Goal: Task Accomplishment & Management: Complete application form

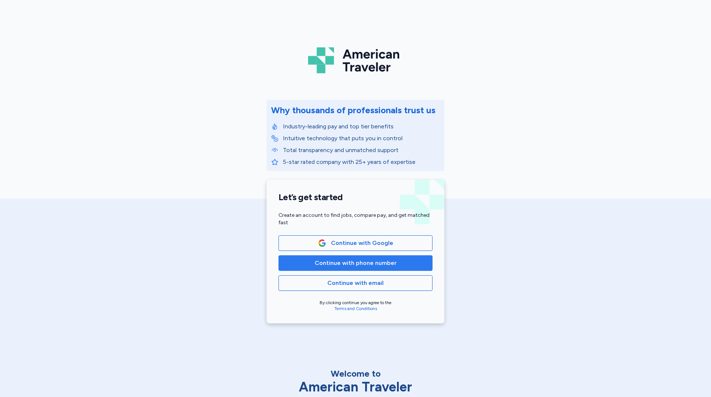
click at [350, 265] on span "Continue with phone number" at bounding box center [356, 263] width 82 height 9
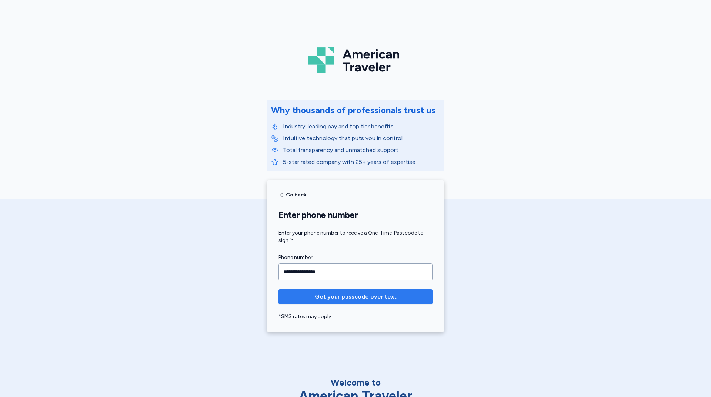
type input "**********"
click at [350, 297] on span "Get your passcode over text" at bounding box center [356, 297] width 82 height 9
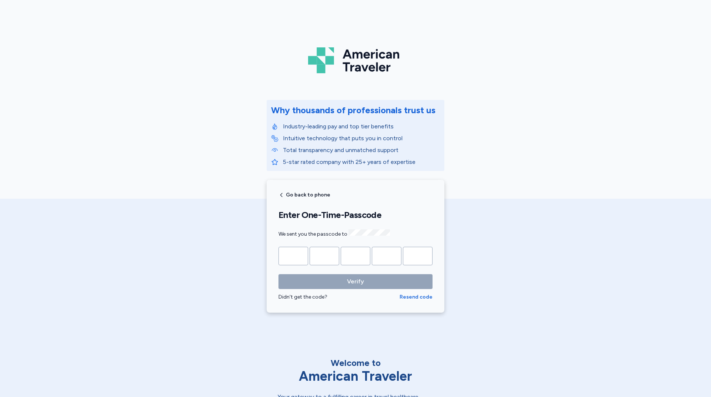
type input "*"
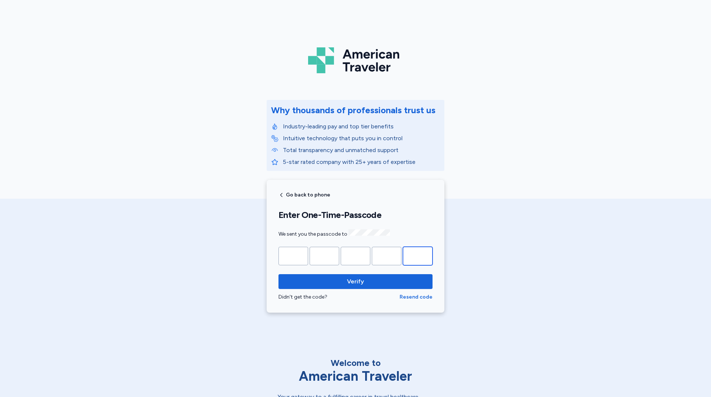
type input "*"
click at [278, 274] on button "Verify" at bounding box center [355, 281] width 154 height 15
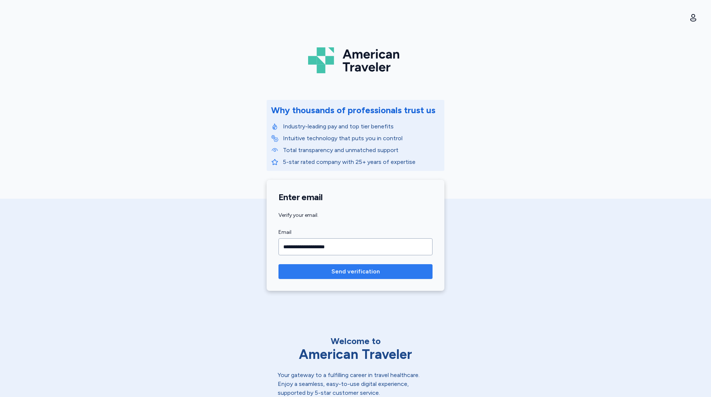
type input "**********"
click at [358, 269] on span "Send verification" at bounding box center [355, 271] width 49 height 9
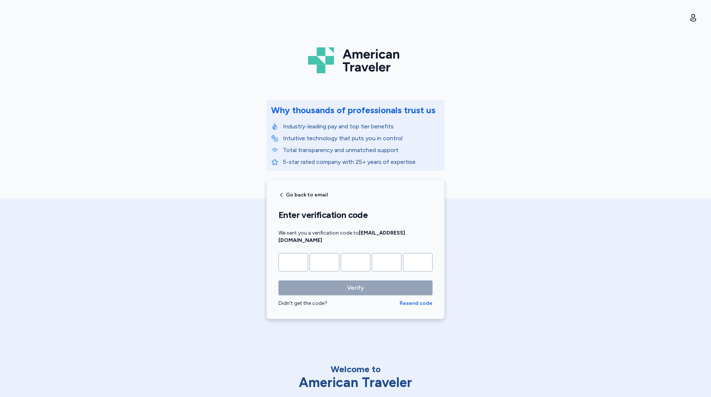
type input "*"
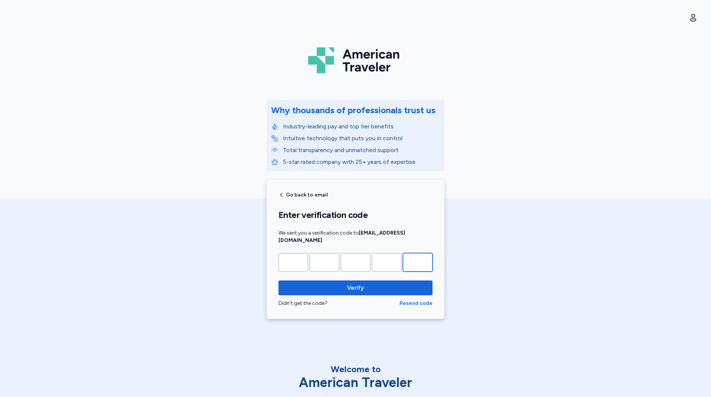
type input "*"
click at [278, 281] on button "Verify" at bounding box center [355, 288] width 154 height 15
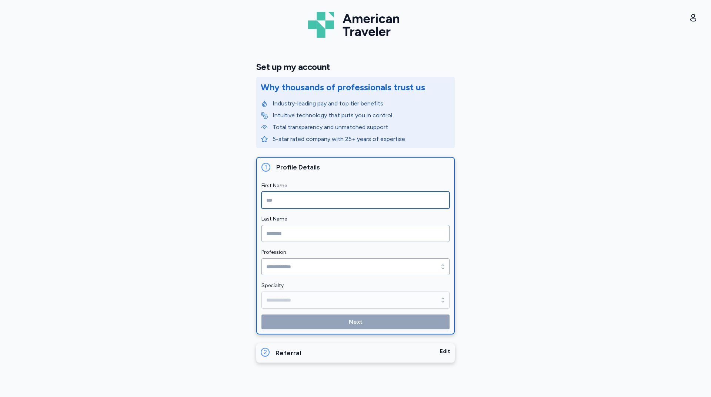
click at [306, 197] on input "First Name" at bounding box center [355, 200] width 188 height 17
type input "******"
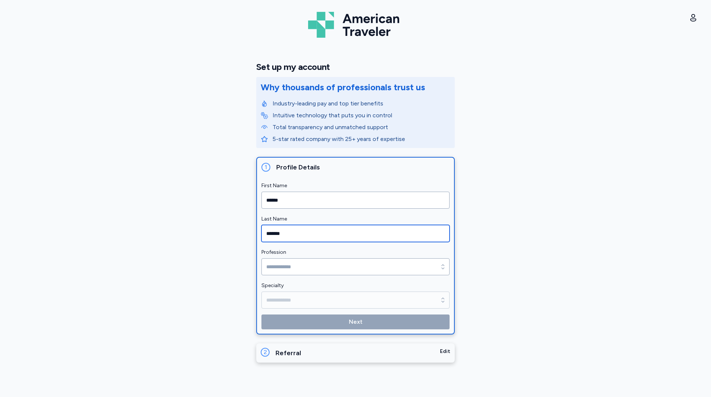
type input "*******"
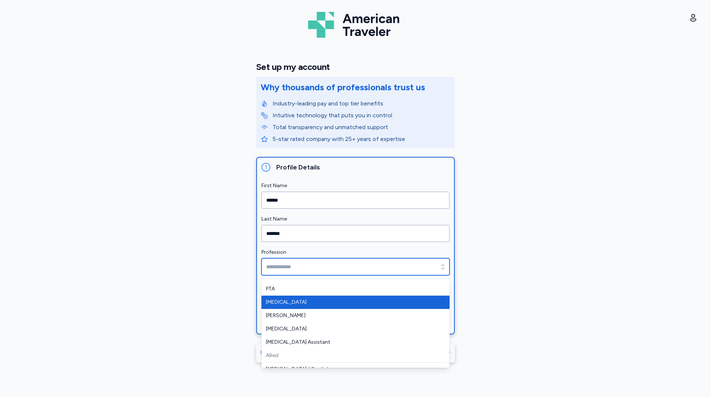
scroll to position [111, 0]
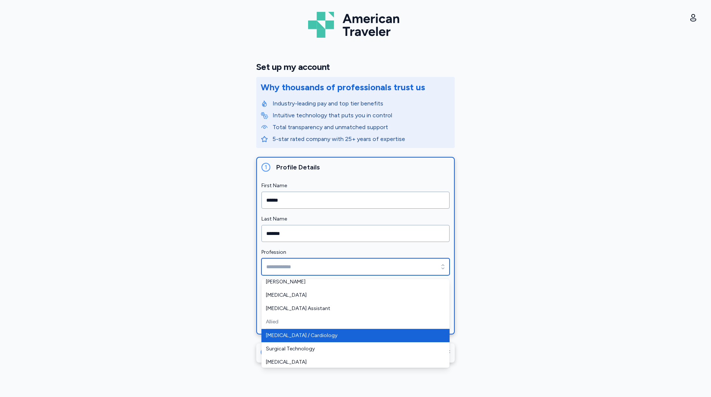
type input "**********"
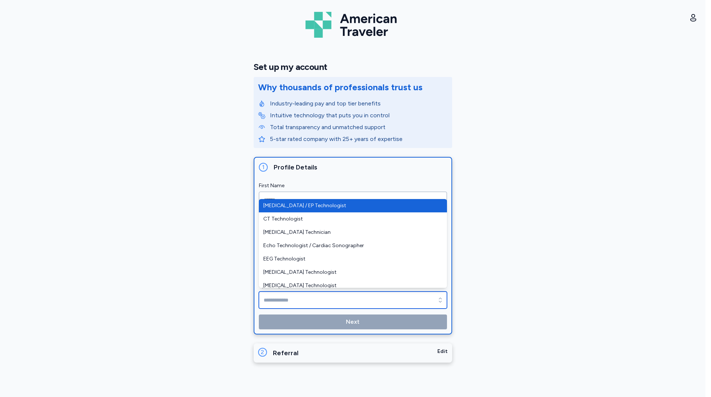
click at [301, 296] on input "Specialty" at bounding box center [353, 300] width 188 height 17
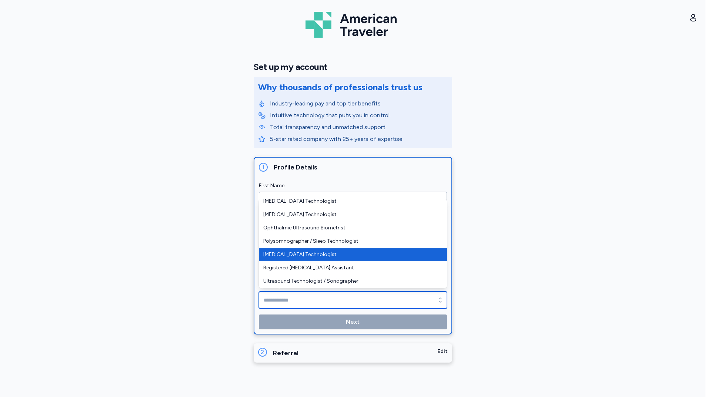
type input "**********"
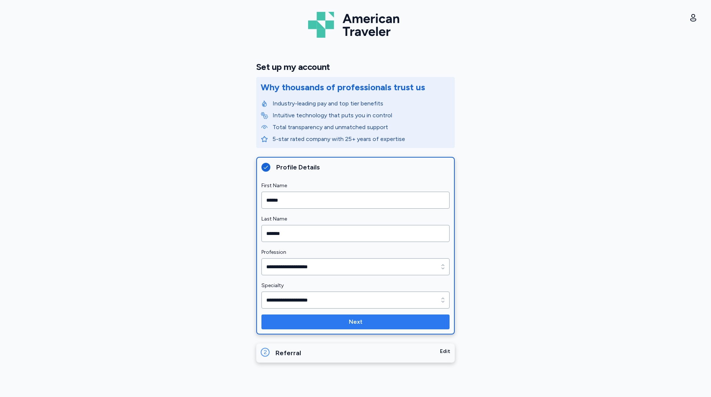
click at [348, 321] on span "Next" at bounding box center [355, 322] width 176 height 9
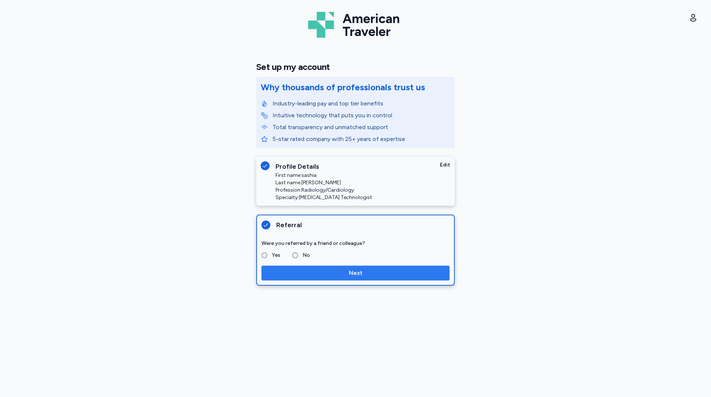
click at [328, 270] on span "Next" at bounding box center [355, 273] width 176 height 9
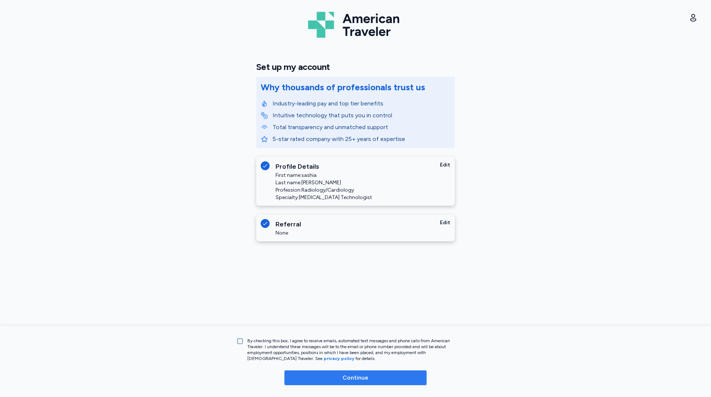
click at [343, 380] on span "Continue" at bounding box center [355, 378] width 130 height 9
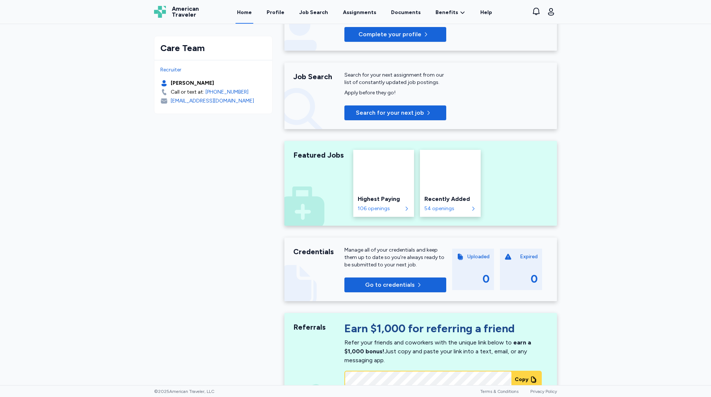
scroll to position [37, 0]
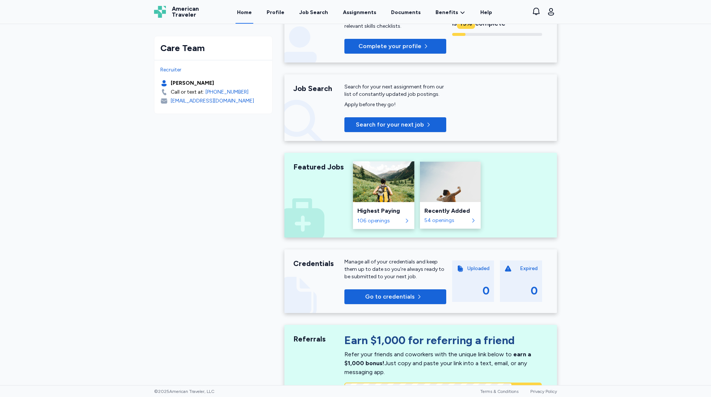
click at [371, 218] on div "106 openings" at bounding box center [379, 220] width 45 height 7
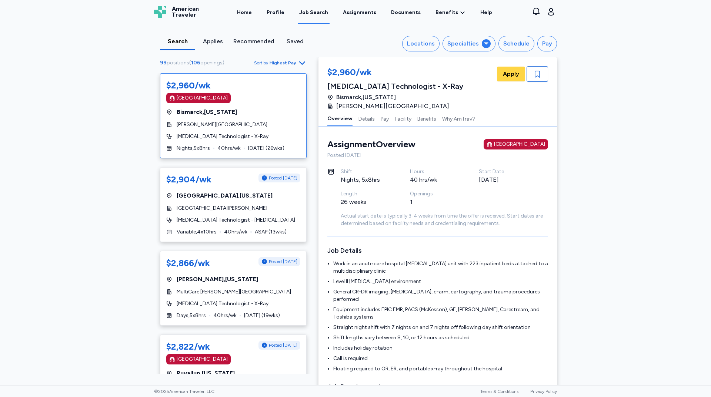
click at [290, 61] on span "Highest Pay" at bounding box center [283, 63] width 27 height 6
click at [241, 110] on div "Newest" at bounding box center [259, 110] width 89 height 15
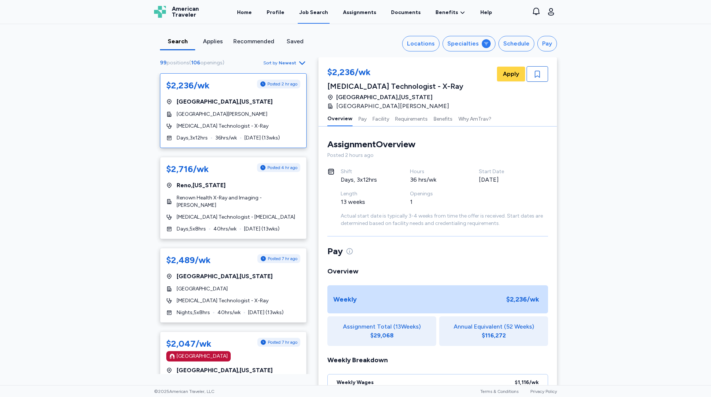
scroll to position [1, 0]
click at [217, 171] on div "$2,716/wk Posted 4 hr ago" at bounding box center [233, 169] width 134 height 12
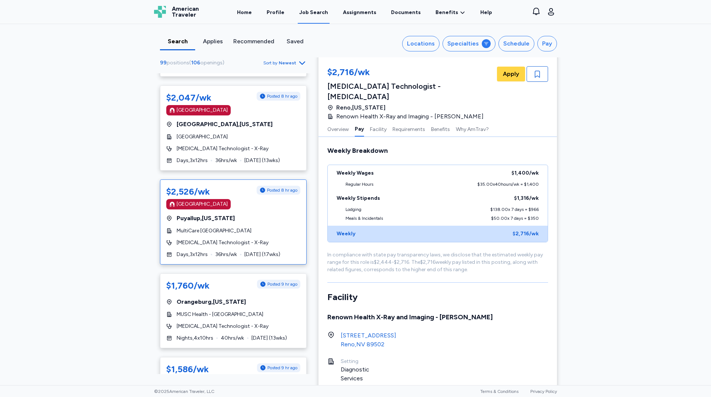
scroll to position [259, 0]
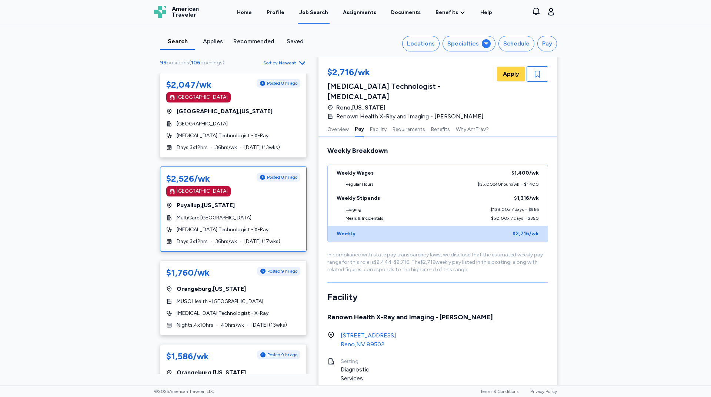
click at [264, 201] on div "Puyallup , [US_STATE]" at bounding box center [233, 205] width 134 height 9
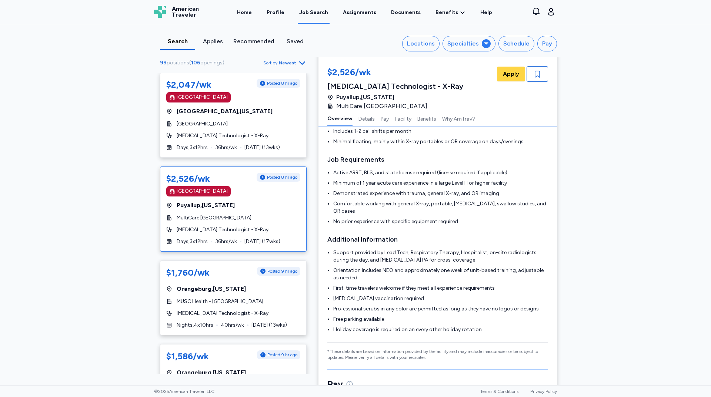
scroll to position [1, 0]
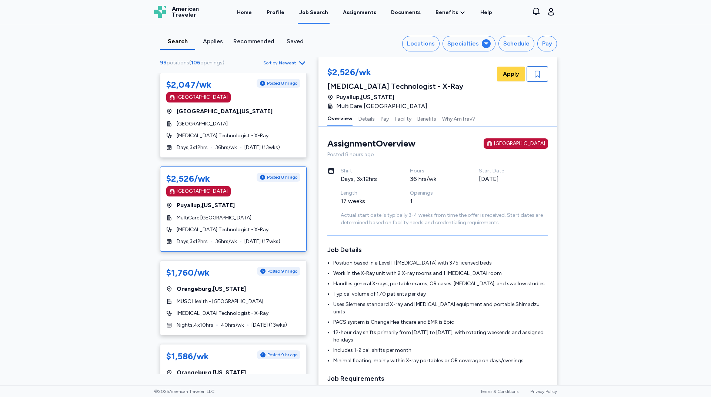
click at [270, 201] on div "Puyallup , [US_STATE]" at bounding box center [233, 205] width 134 height 9
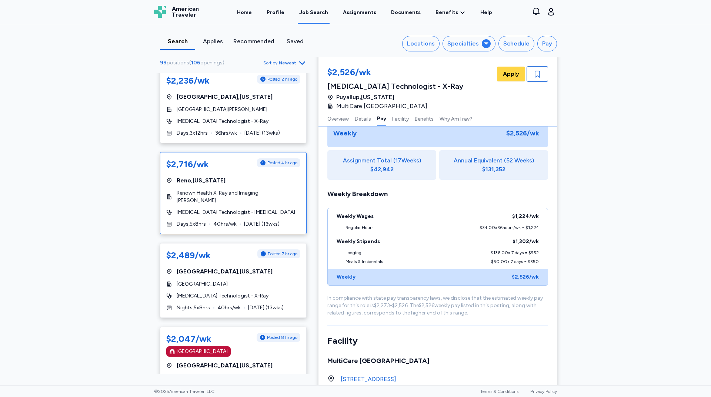
scroll to position [0, 0]
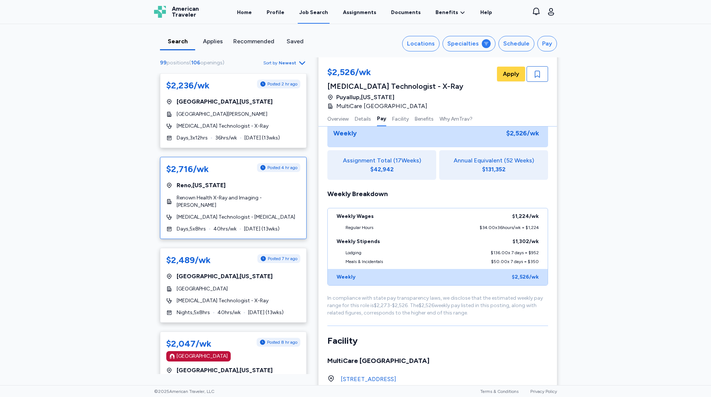
click at [246, 187] on div "[GEOGRAPHIC_DATA] , [US_STATE]" at bounding box center [233, 185] width 134 height 9
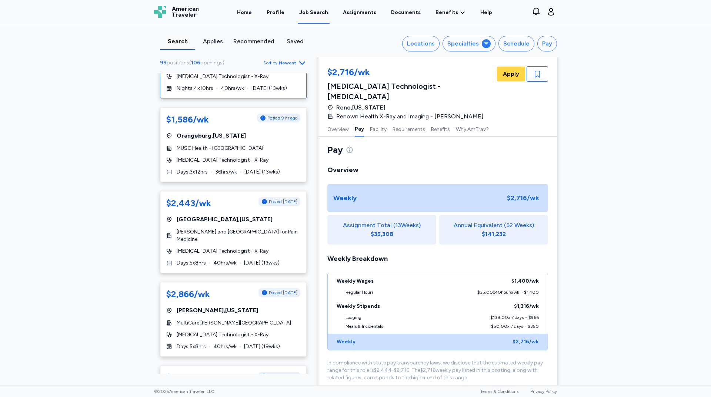
scroll to position [518, 0]
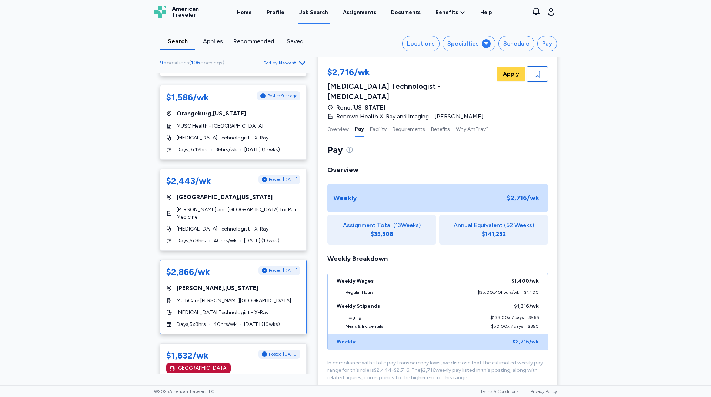
click at [218, 273] on div "$2,866/wk Posted [DATE] [GEOGRAPHIC_DATA] , [US_STATE] MultiCare [PERSON_NAME] …" at bounding box center [233, 297] width 147 height 75
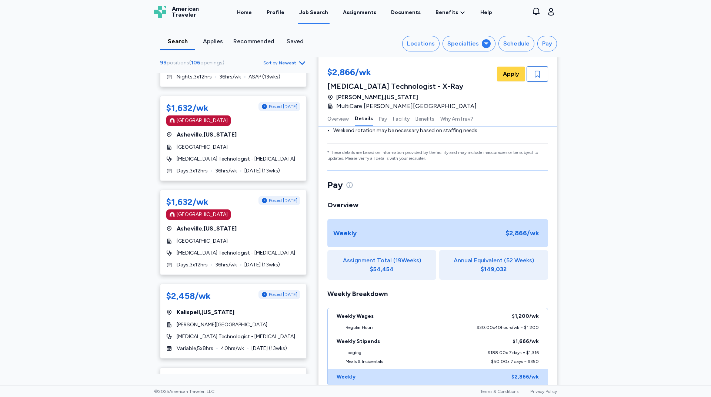
scroll to position [963, 0]
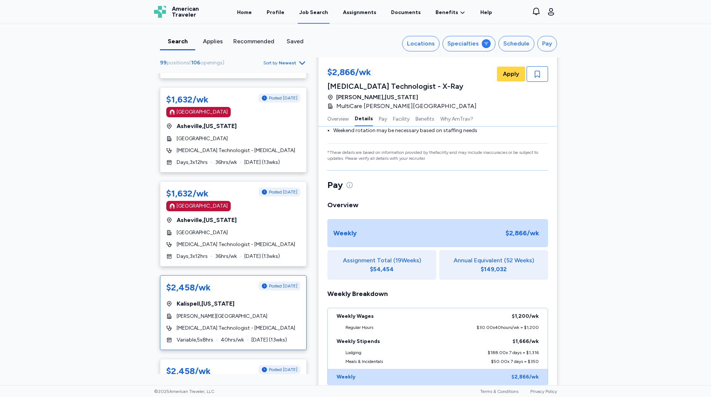
click at [230, 283] on div "$2,458/wk Posted [DATE]" at bounding box center [233, 288] width 134 height 12
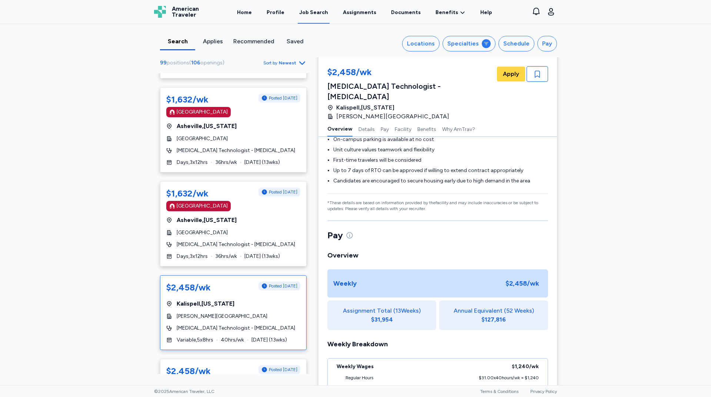
scroll to position [1, 0]
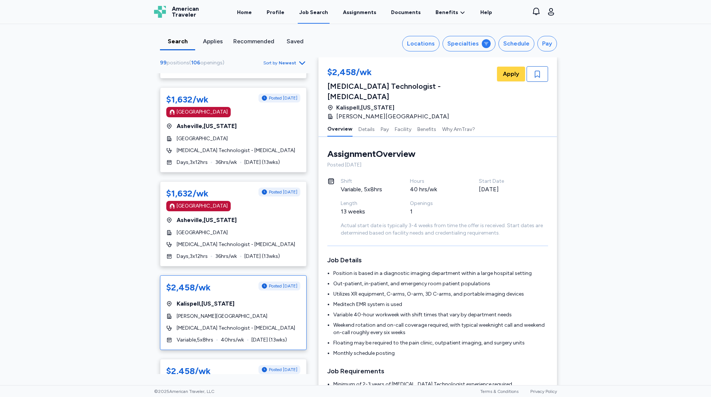
click at [266, 300] on div "Kalispell , [US_STATE]" at bounding box center [233, 304] width 134 height 9
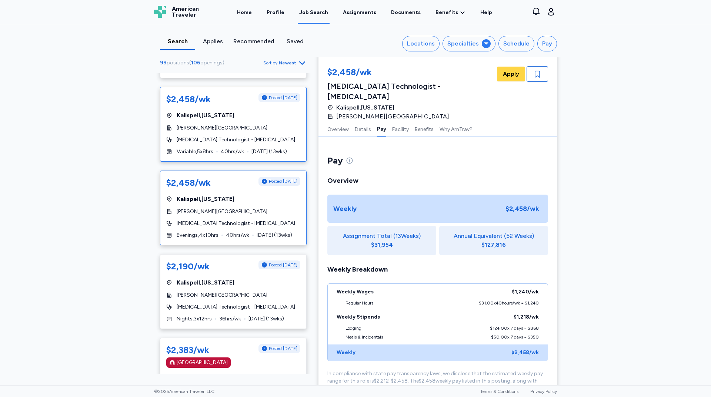
scroll to position [1185, 0]
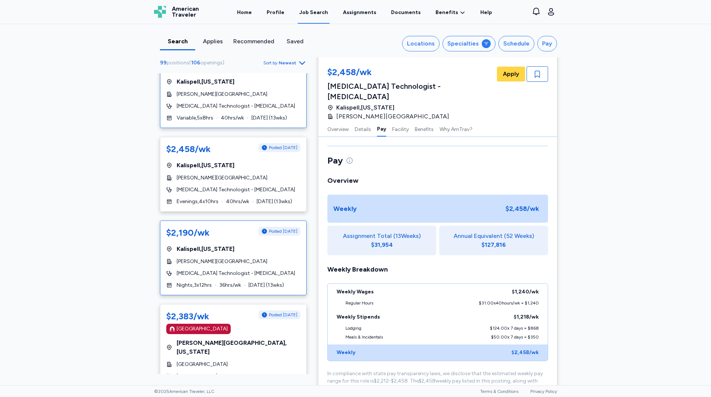
click at [241, 247] on div "$2,190/wk Posted [DATE] [GEOGRAPHIC_DATA] , [US_STATE] [PERSON_NAME] Health Med…" at bounding box center [233, 258] width 147 height 75
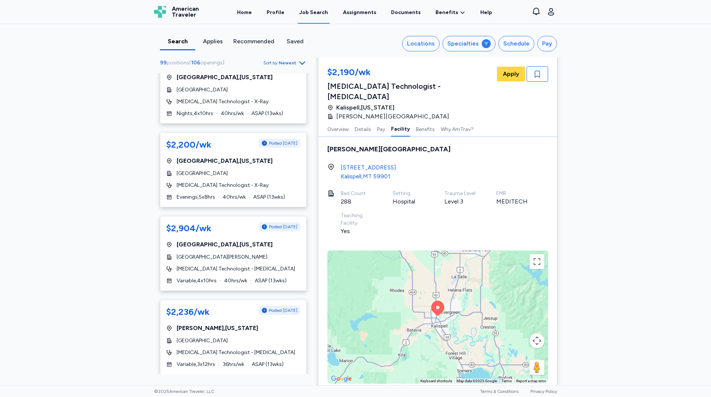
scroll to position [1629, 0]
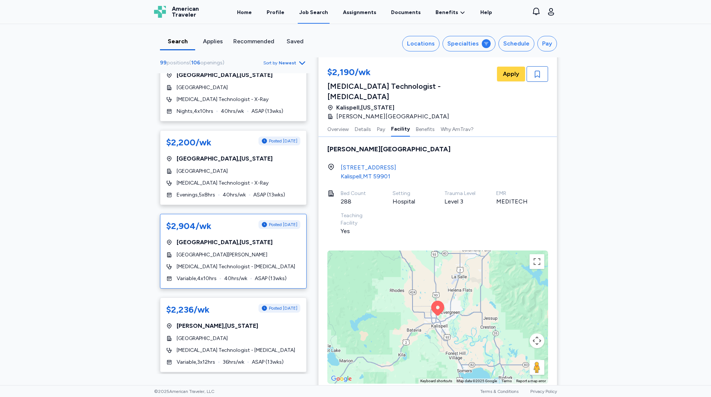
click at [281, 231] on div "$2,904/wk Posted [DATE] [GEOGRAPHIC_DATA] , [US_STATE] Dartmouth [PERSON_NAME] …" at bounding box center [233, 251] width 147 height 75
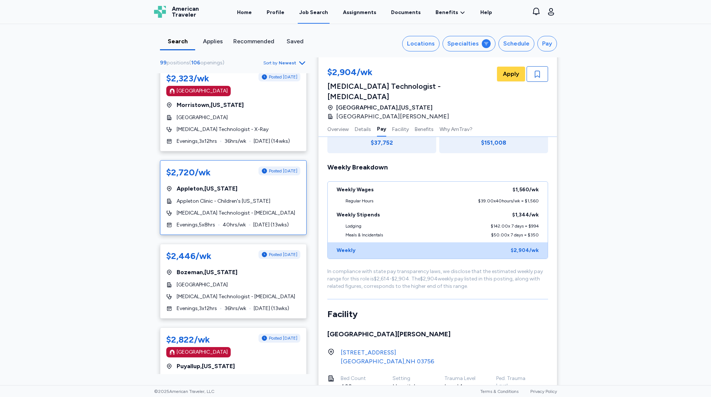
scroll to position [2037, 0]
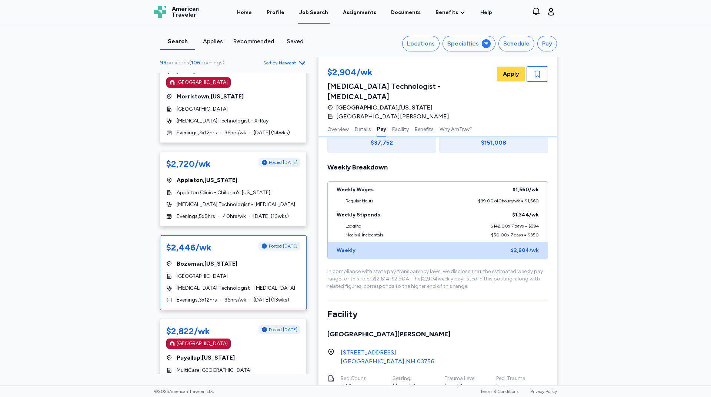
click at [261, 273] on div "[GEOGRAPHIC_DATA]" at bounding box center [233, 276] width 134 height 7
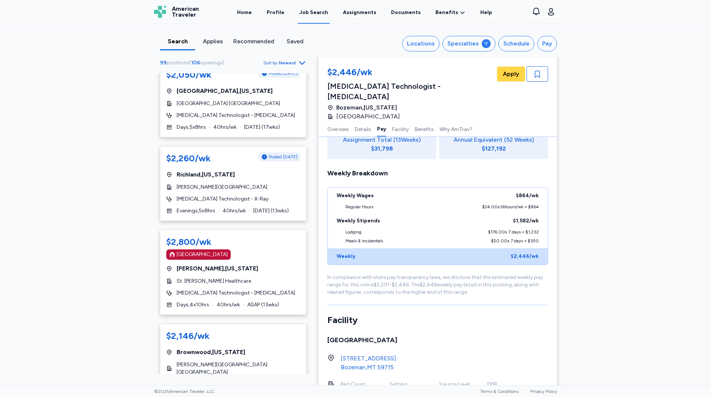
scroll to position [2481, 0]
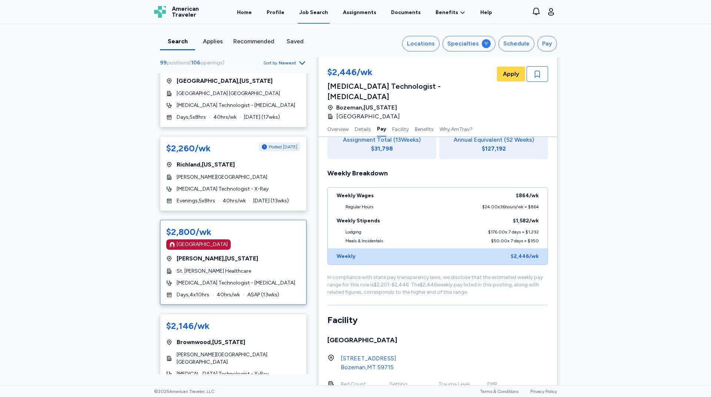
click at [253, 240] on div "[GEOGRAPHIC_DATA]" at bounding box center [233, 245] width 134 height 10
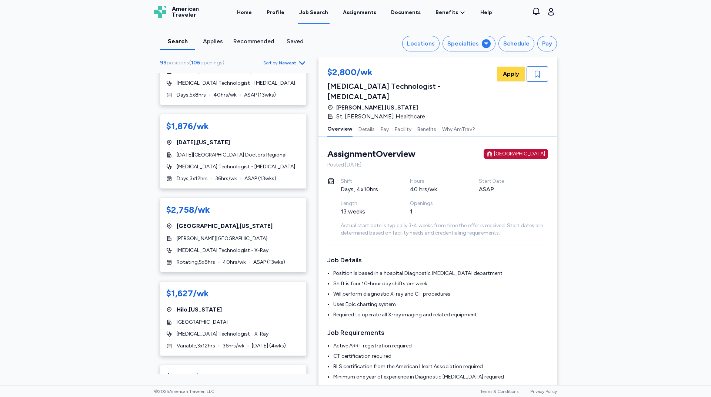
scroll to position [3592, 0]
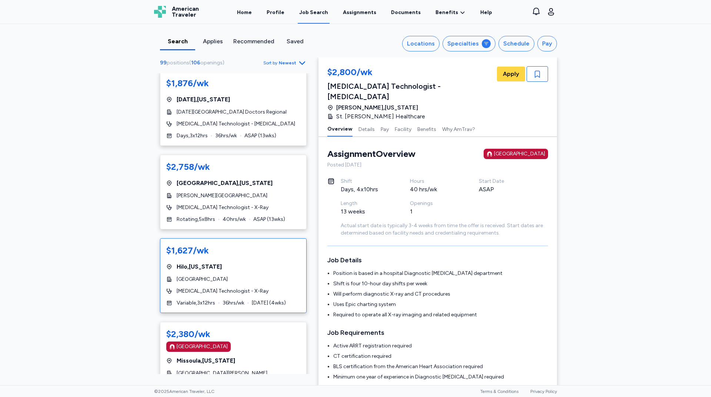
click at [270, 263] on div "Hilo , [US_STATE]" at bounding box center [233, 267] width 134 height 9
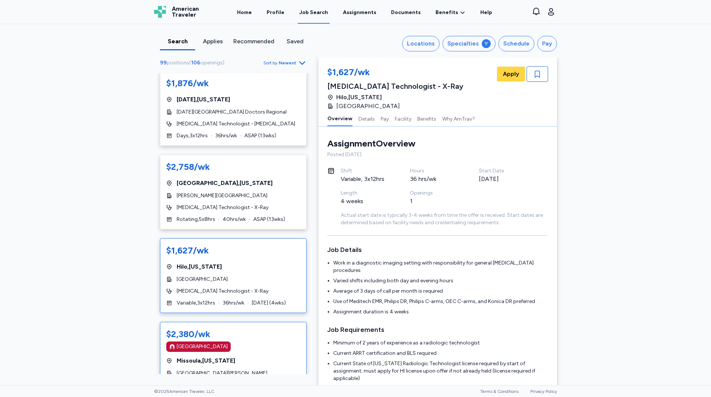
click at [263, 342] on div "[GEOGRAPHIC_DATA]" at bounding box center [233, 347] width 134 height 10
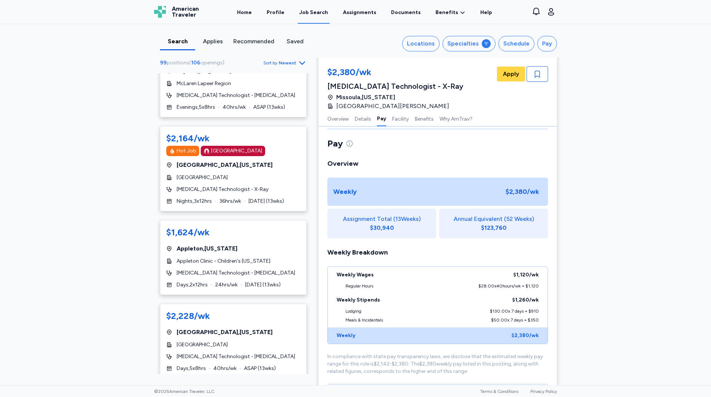
scroll to position [445, 0]
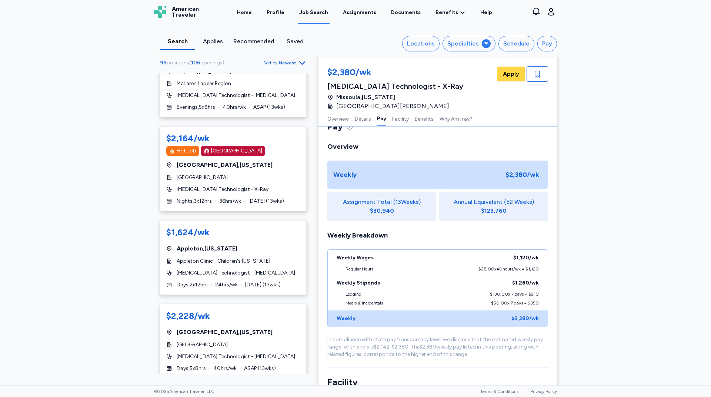
click at [301, 389] on icon "Go to next 50 jobs" at bounding box center [302, 392] width 3 height 6
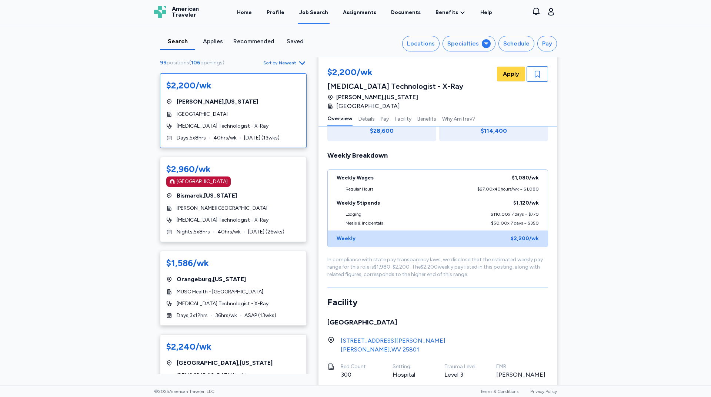
scroll to position [1, 0]
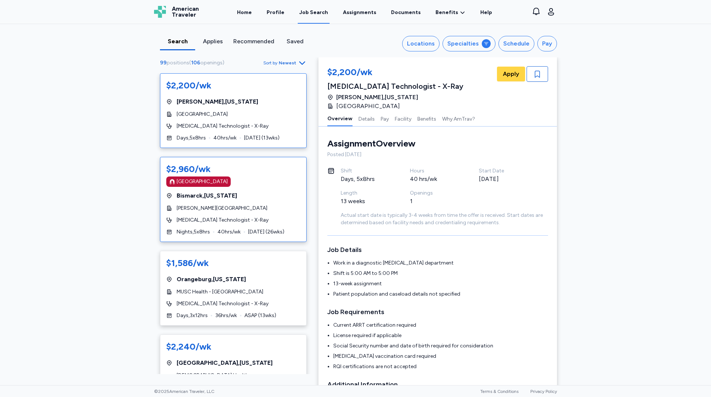
click at [261, 187] on div "$2,960/wk [GEOGRAPHIC_DATA] [GEOGRAPHIC_DATA] , [US_STATE][GEOGRAPHIC_DATA][PER…" at bounding box center [233, 199] width 147 height 85
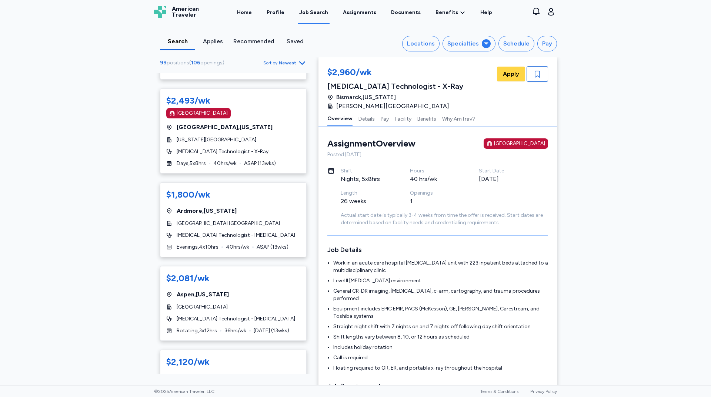
scroll to position [704, 0]
click at [278, 123] on div "[GEOGRAPHIC_DATA] , [US_STATE]" at bounding box center [233, 127] width 134 height 9
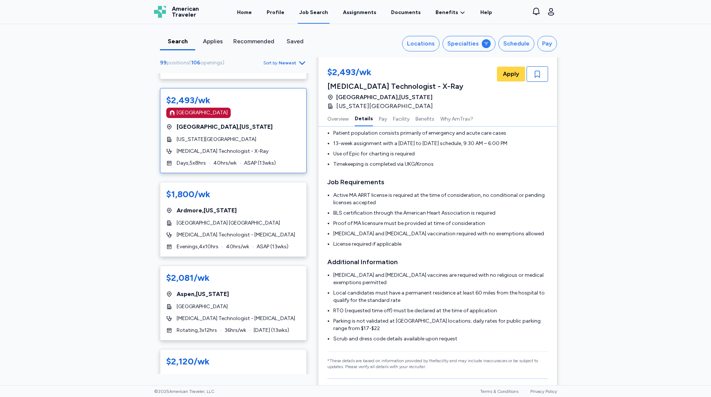
scroll to position [149, 0]
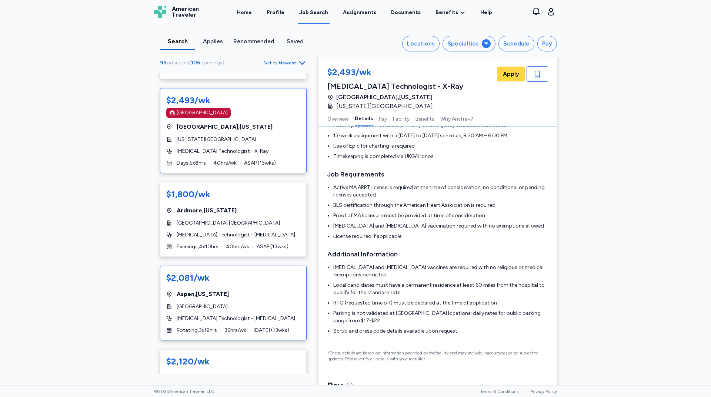
click at [263, 290] on div "[GEOGRAPHIC_DATA] , [US_STATE]" at bounding box center [233, 294] width 134 height 9
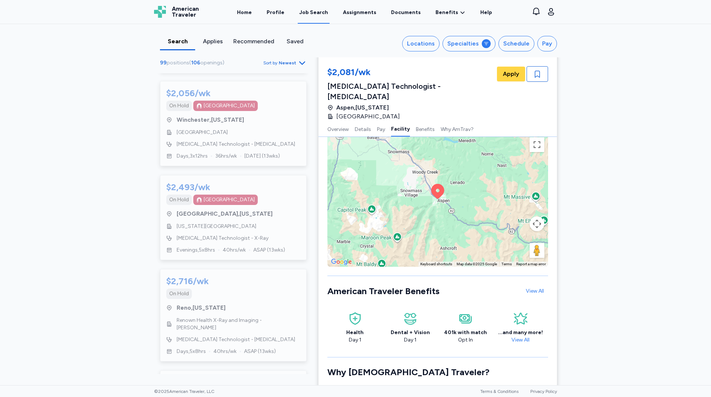
scroll to position [3259, 0]
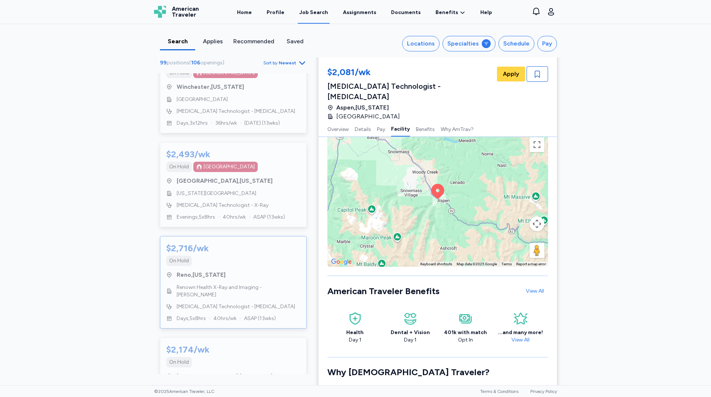
click at [256, 243] on div "$2,716/wk" at bounding box center [233, 249] width 134 height 12
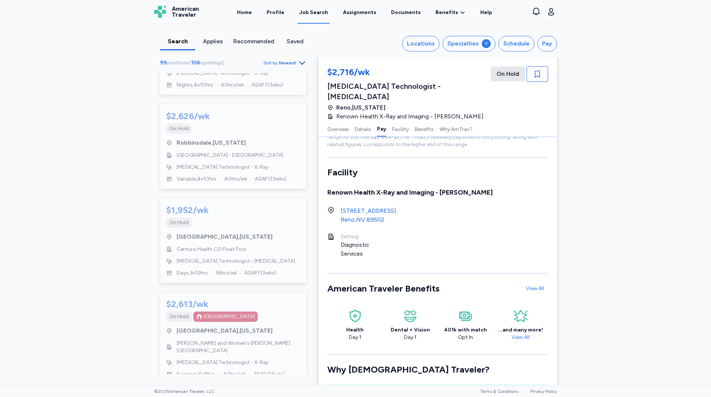
scroll to position [564, 0]
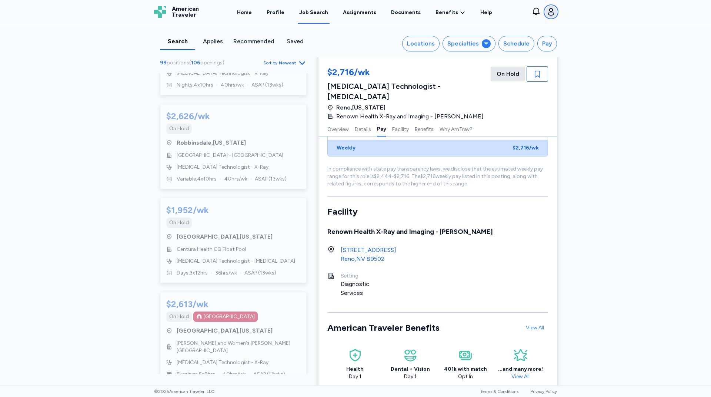
click at [553, 11] on icon "button" at bounding box center [551, 11] width 9 height 9
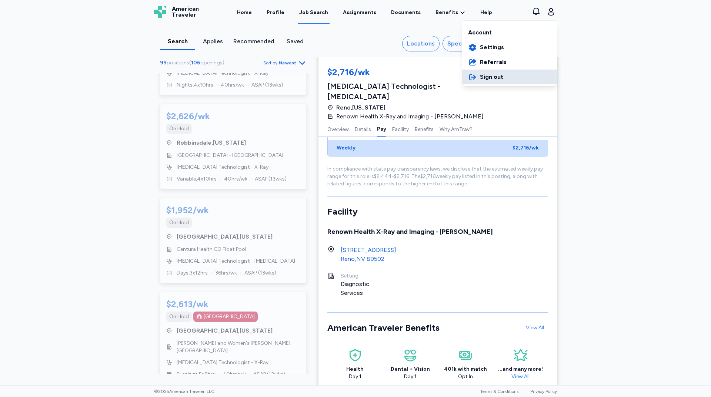
click at [494, 78] on span "Sign out" at bounding box center [491, 77] width 23 height 9
